Goal: Transaction & Acquisition: Purchase product/service

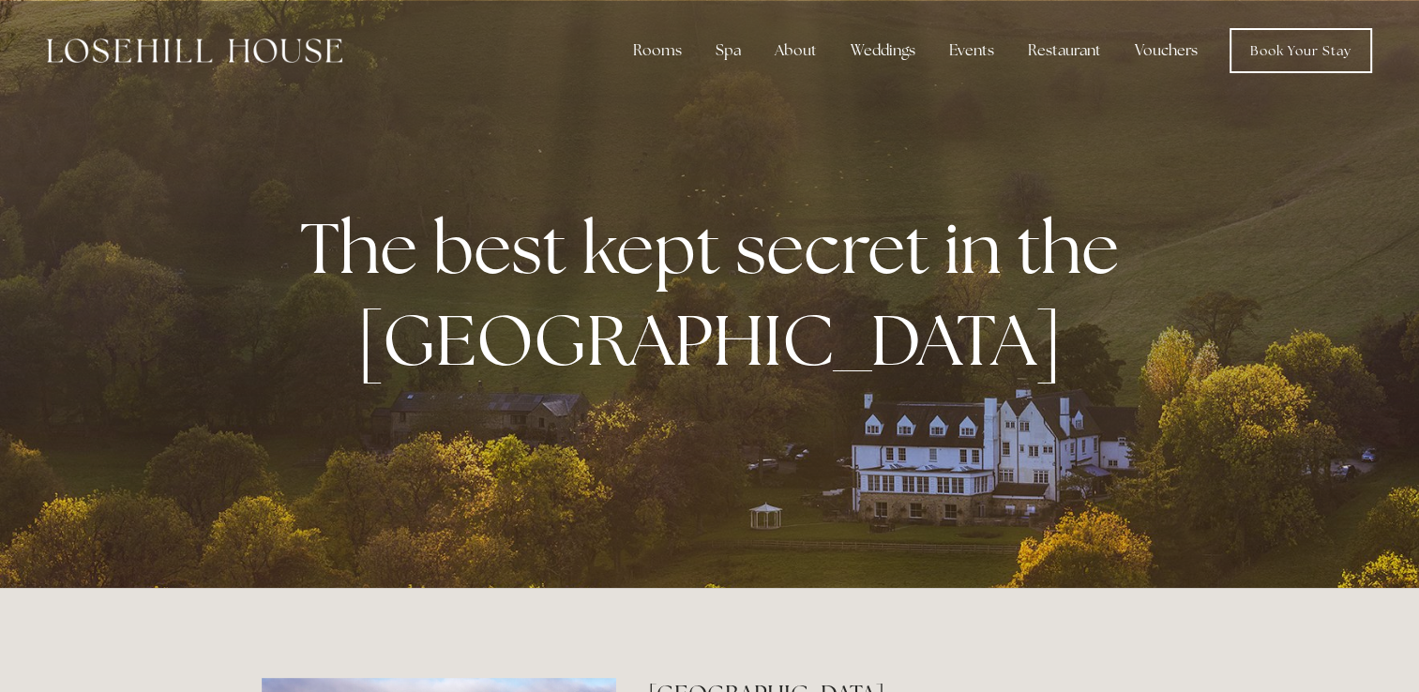
click at [1177, 51] on link "Vouchers" at bounding box center [1166, 51] width 93 height 38
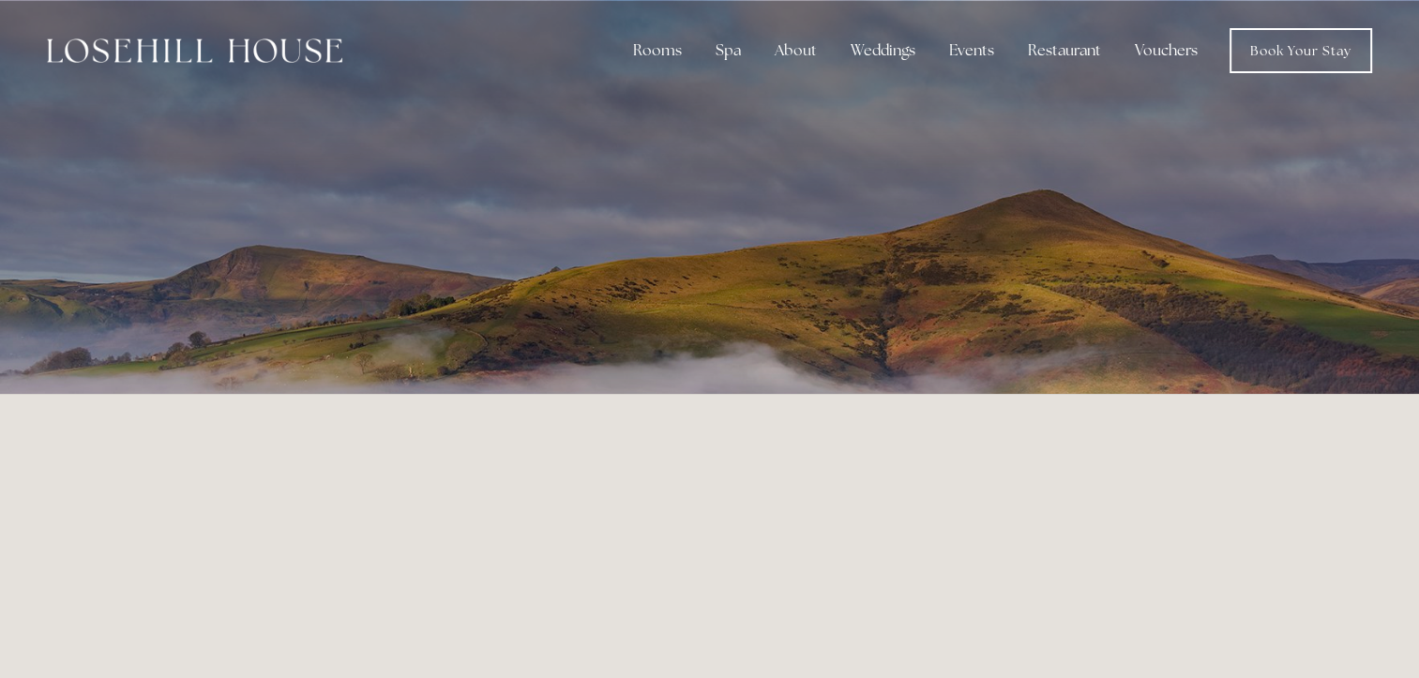
click at [188, 51] on img at bounding box center [194, 50] width 295 height 24
